Goal: Task Accomplishment & Management: Manage account settings

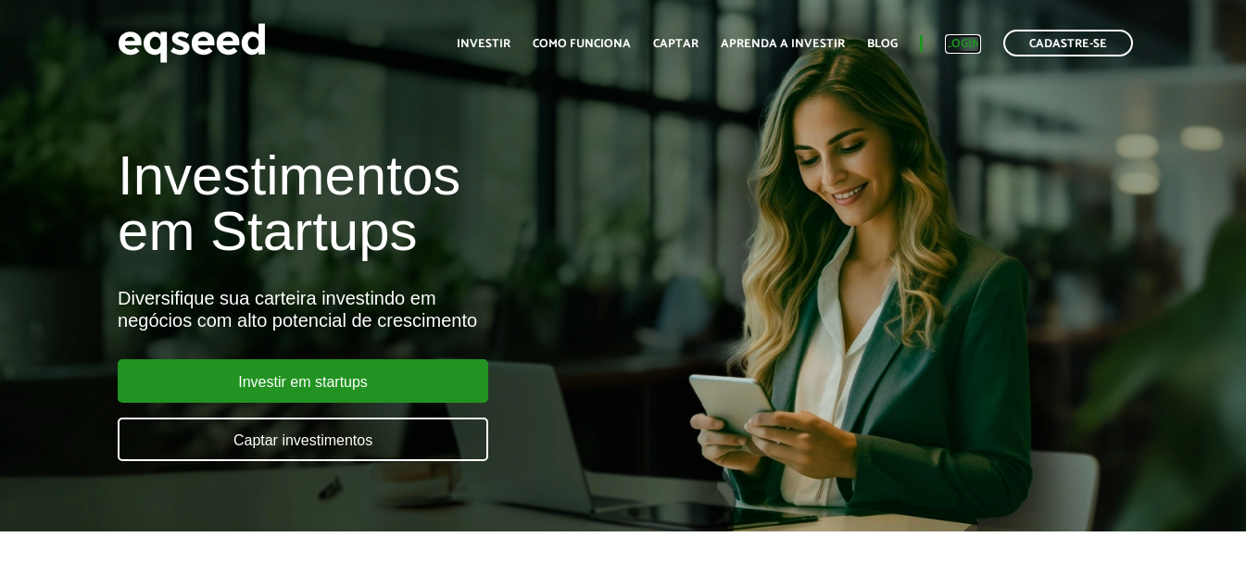
click at [967, 44] on link "Login" at bounding box center [963, 44] width 36 height 12
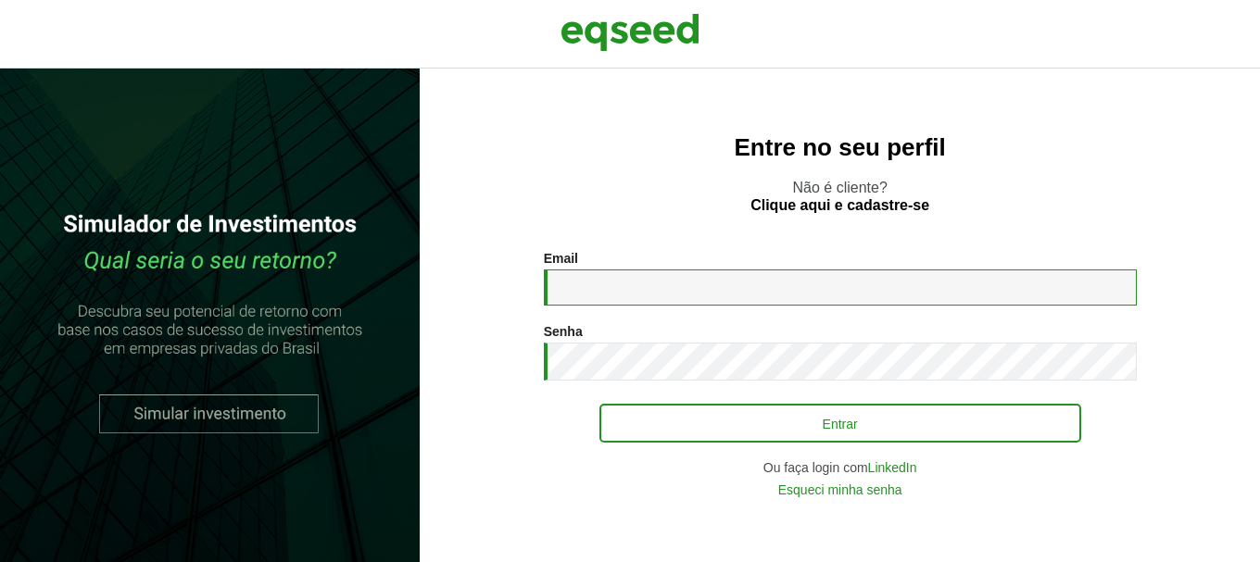
type input "**********"
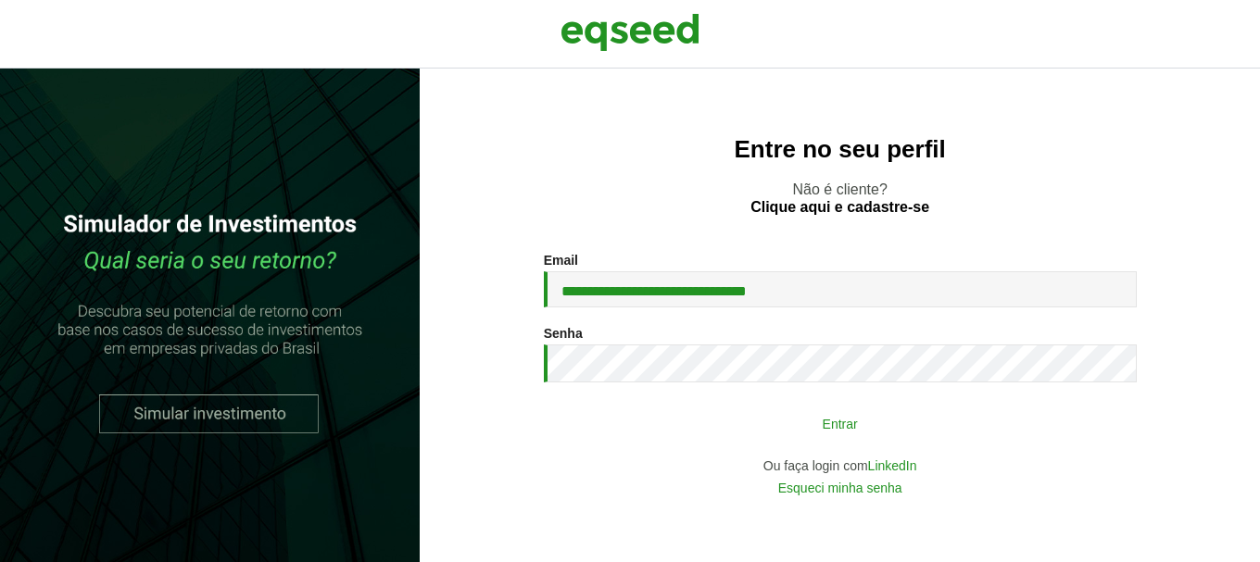
click at [748, 430] on button "Entrar" at bounding box center [841, 423] width 482 height 35
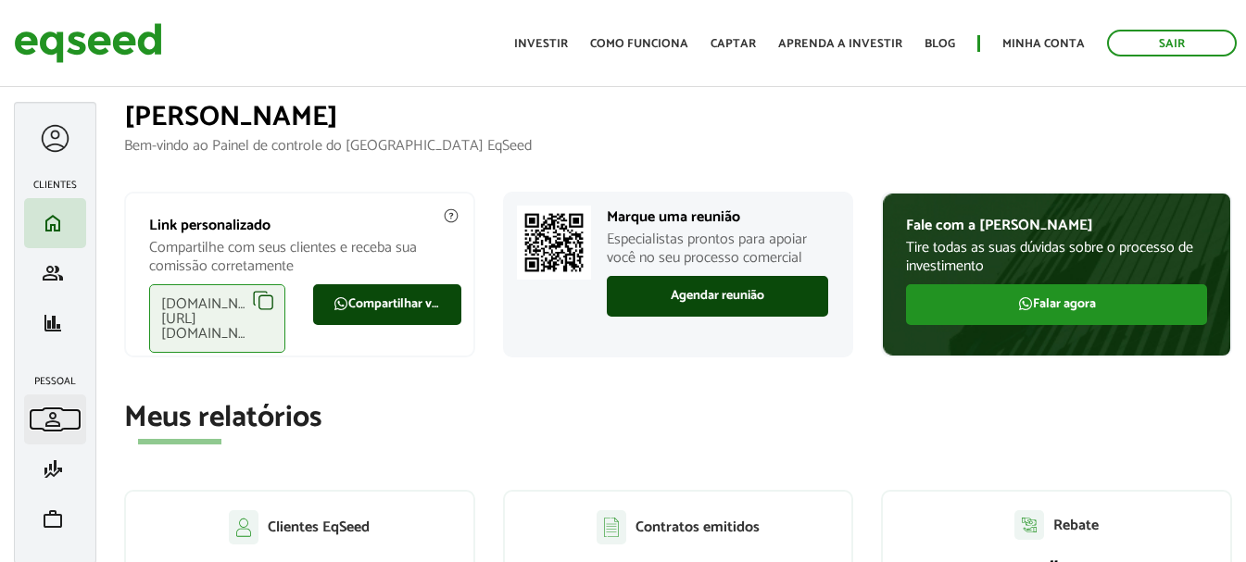
click at [55, 412] on span "person" at bounding box center [53, 420] width 22 height 22
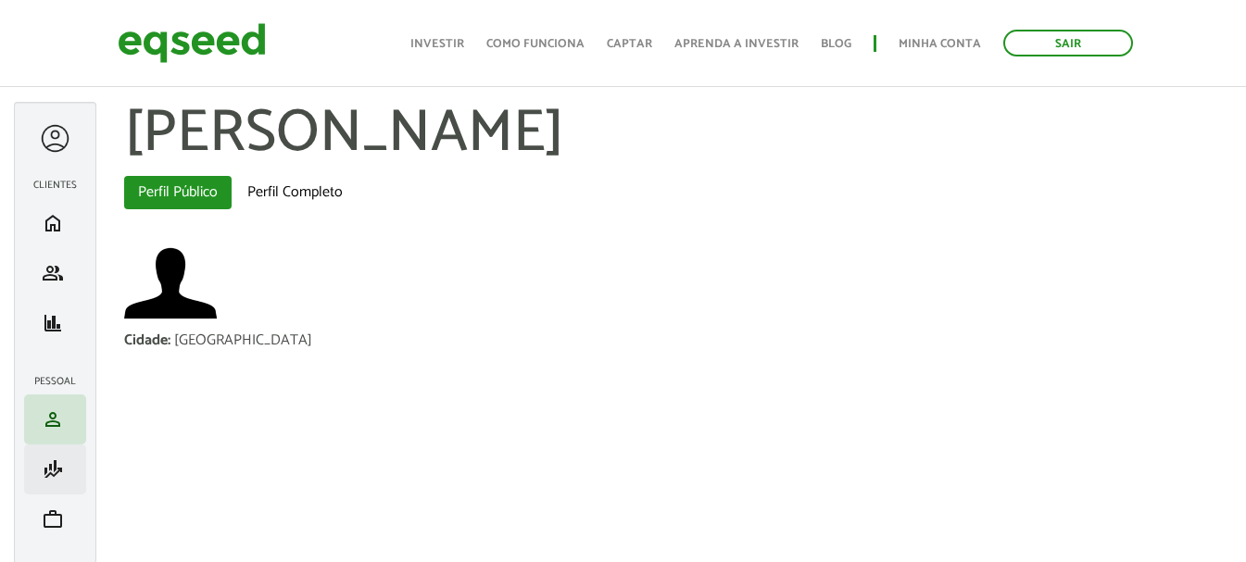
scroll to position [57, 0]
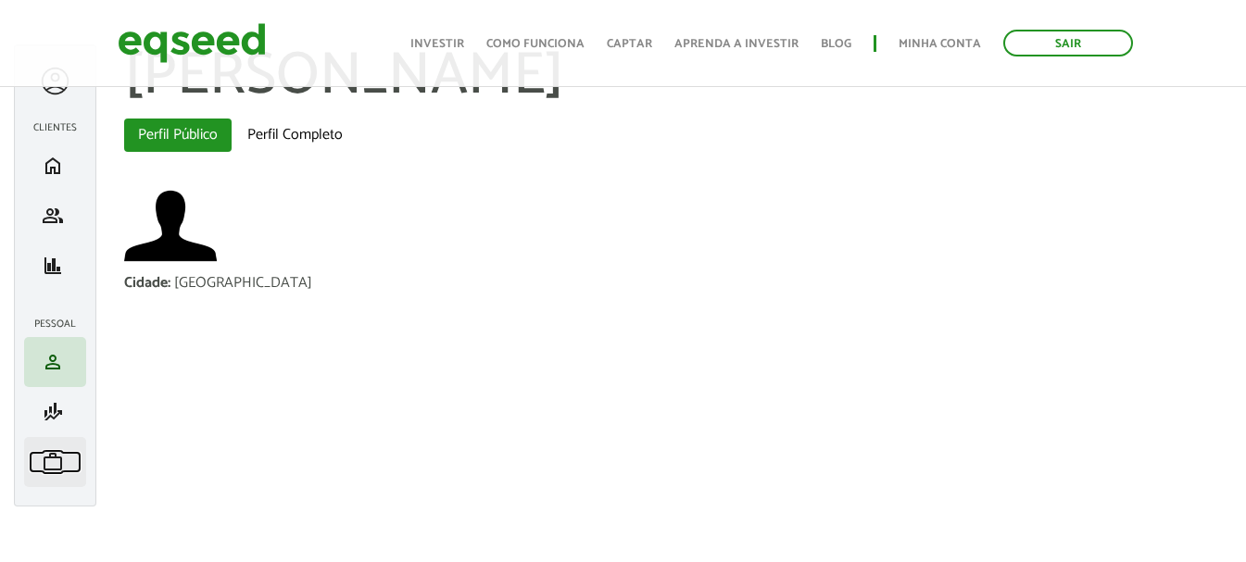
click at [53, 459] on span "work" at bounding box center [53, 462] width 22 height 22
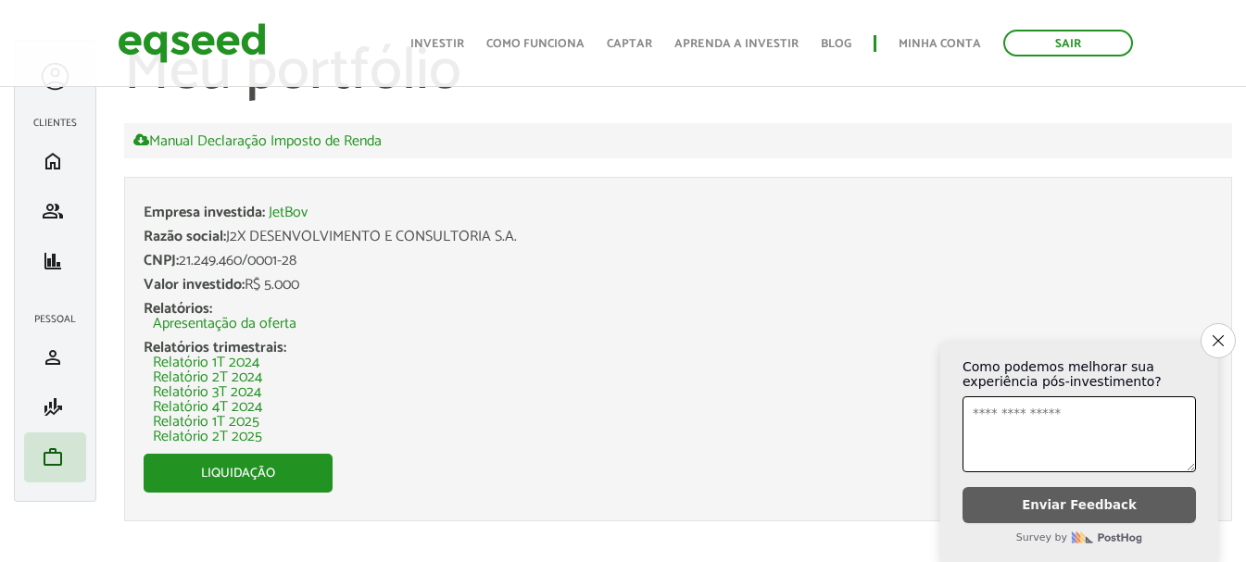
scroll to position [86, 0]
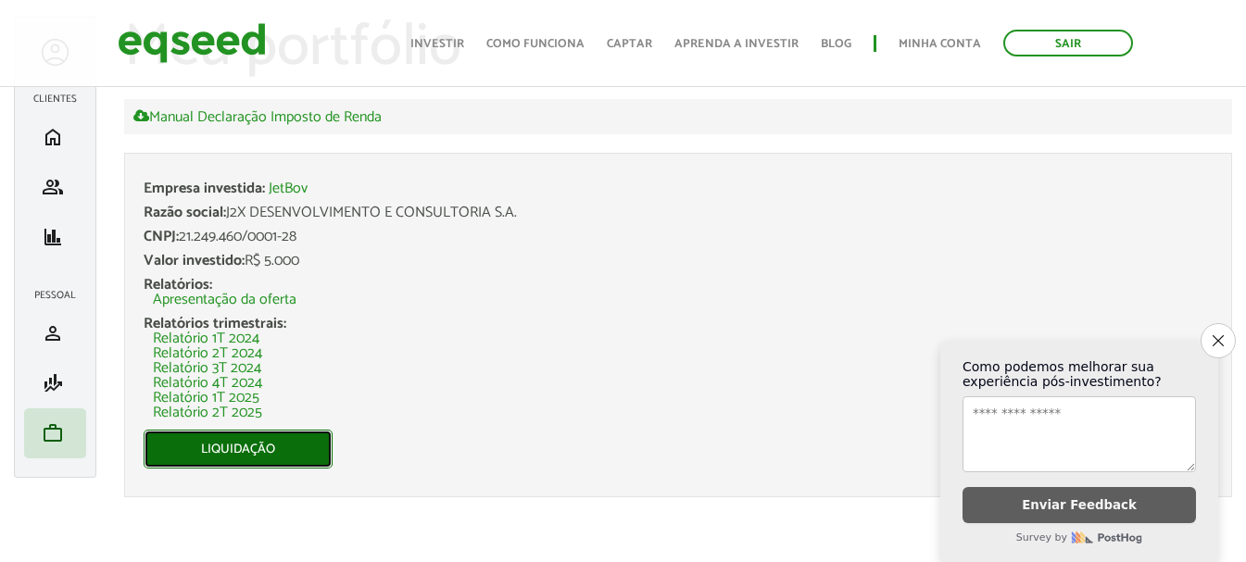
click at [243, 445] on link "Liquidação" at bounding box center [238, 449] width 189 height 39
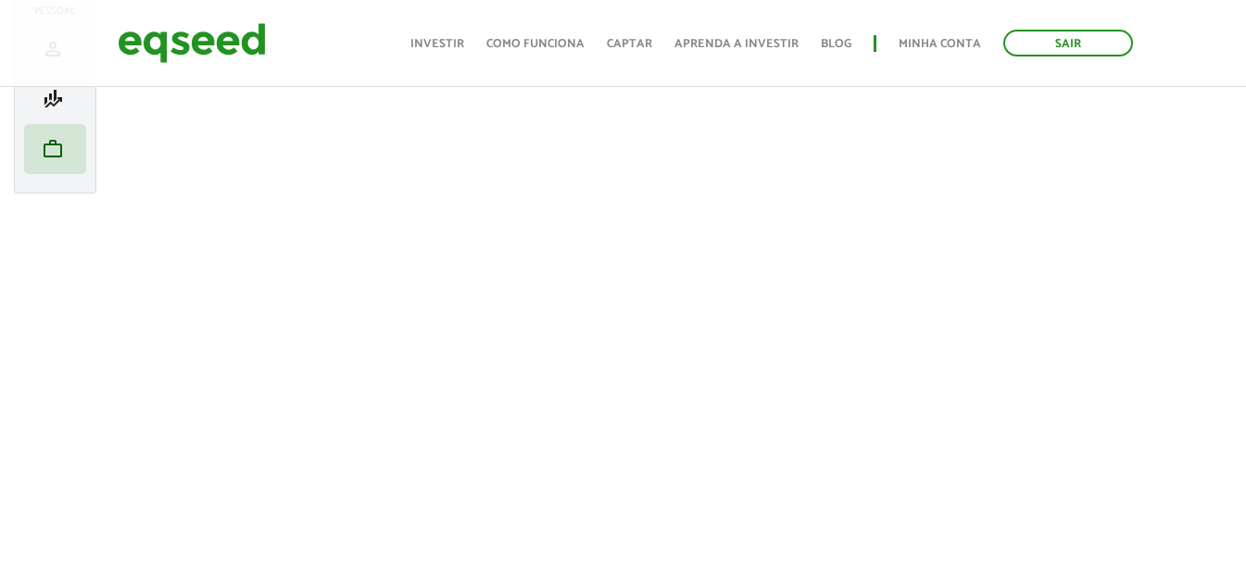
scroll to position [433, 0]
